Goal: Find contact information: Find contact information

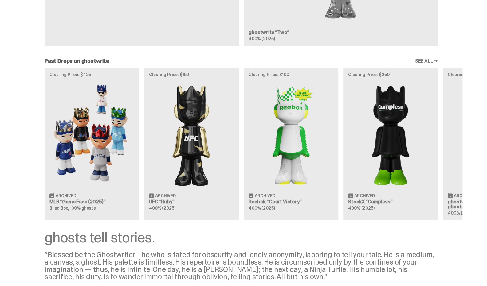
scroll to position [684, 0]
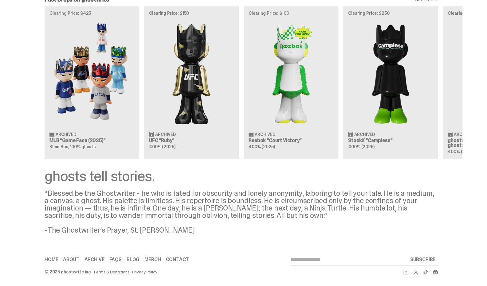
click at [170, 261] on link "Contact" at bounding box center [176, 259] width 23 height 5
click at [179, 257] on link "Contact" at bounding box center [176, 259] width 23 height 5
click at [182, 257] on link "Contact" at bounding box center [176, 259] width 23 height 5
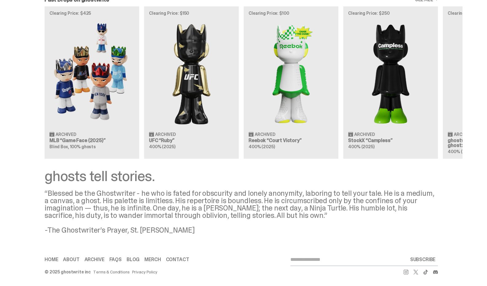
click at [181, 257] on link "Contact" at bounding box center [176, 259] width 23 height 5
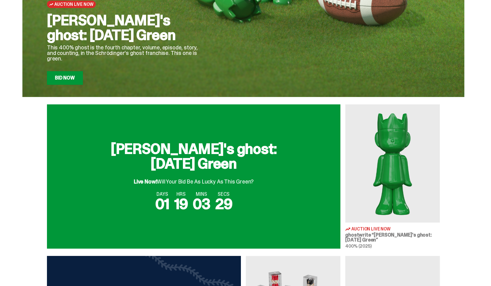
scroll to position [0, 0]
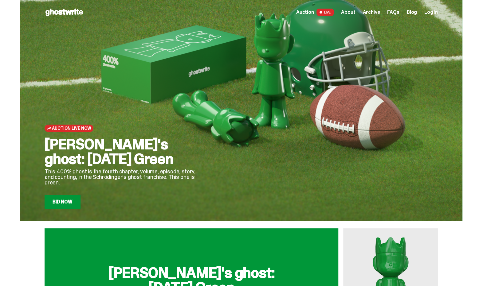
click at [427, 14] on div "Auction LIVE About Archive FAQs Blog Log in" at bounding box center [367, 12] width 142 height 7
click at [433, 10] on span "Log in" at bounding box center [431, 12] width 14 height 5
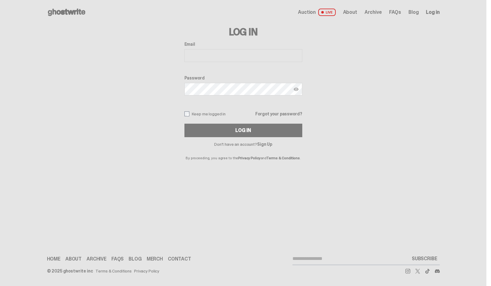
click at [204, 58] on input "Email" at bounding box center [244, 55] width 118 height 13
click at [261, 52] on input "**********" at bounding box center [244, 55] width 118 height 13
type input "**********"
click at [245, 125] on button "Log In" at bounding box center [244, 131] width 118 height 14
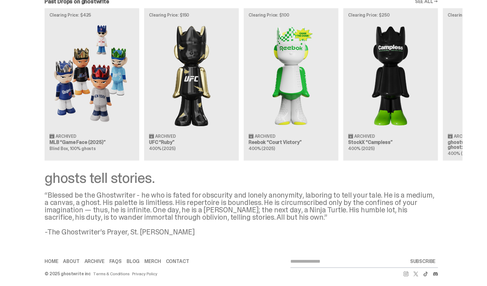
scroll to position [684, 0]
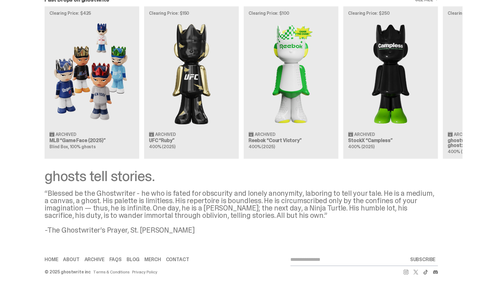
click at [177, 255] on div "Home About Archive FAQs Blog Merch Contact SUBSCRIBE" at bounding box center [241, 259] width 393 height 13
click at [179, 258] on link "Contact" at bounding box center [176, 259] width 23 height 5
click at [177, 258] on link "Contact" at bounding box center [176, 259] width 23 height 5
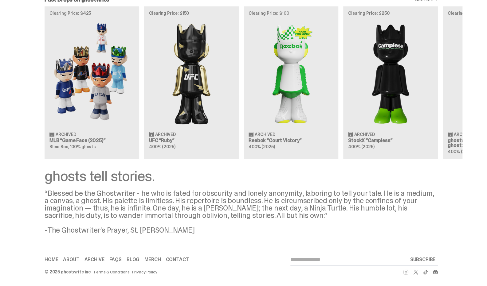
click at [177, 258] on link "Contact" at bounding box center [176, 259] width 23 height 5
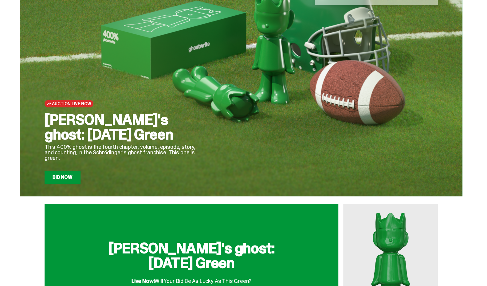
scroll to position [0, 0]
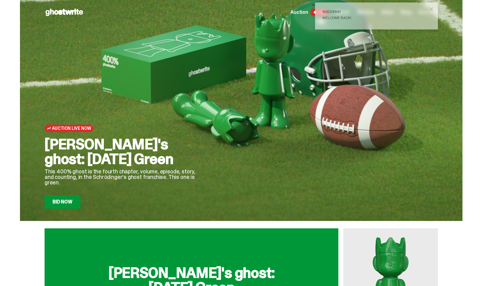
click at [434, 8] on span "close" at bounding box center [431, 9] width 6 height 6
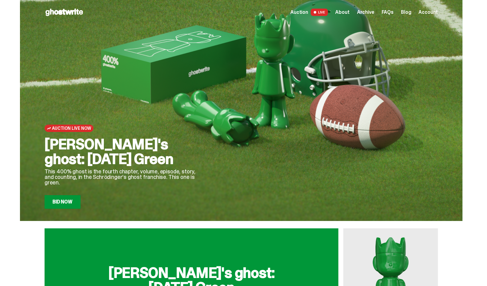
click at [431, 11] on span "Account" at bounding box center [427, 12] width 19 height 5
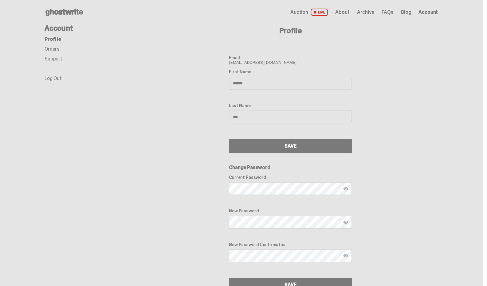
click at [60, 58] on link "Support" at bounding box center [54, 59] width 18 height 6
